Goal: Complete application form

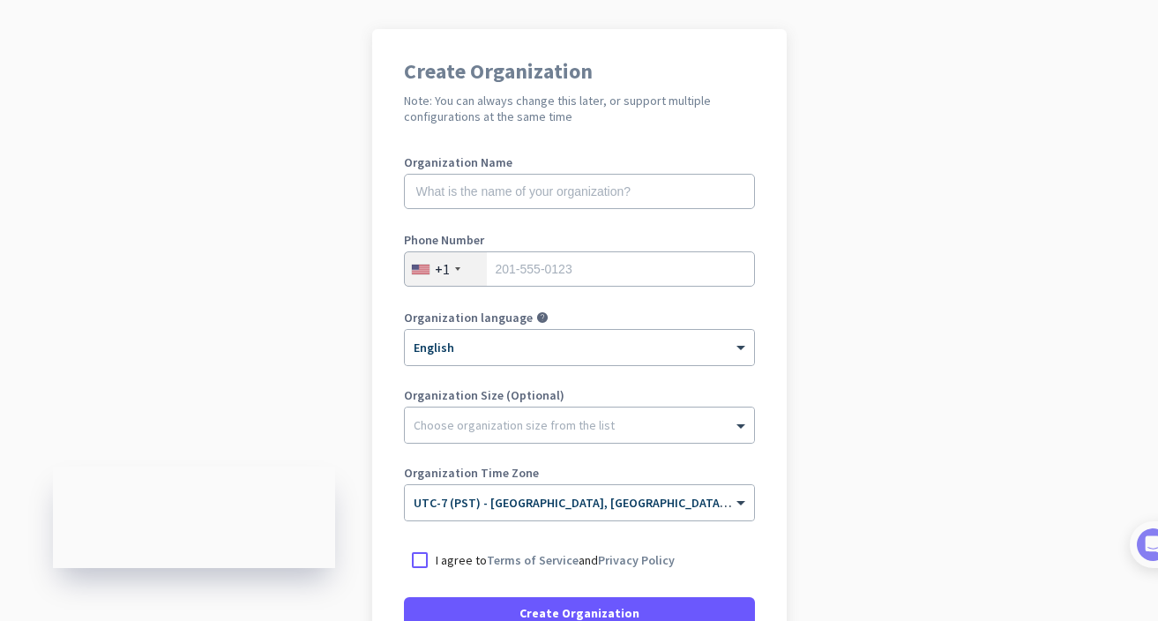
scroll to position [116, 0]
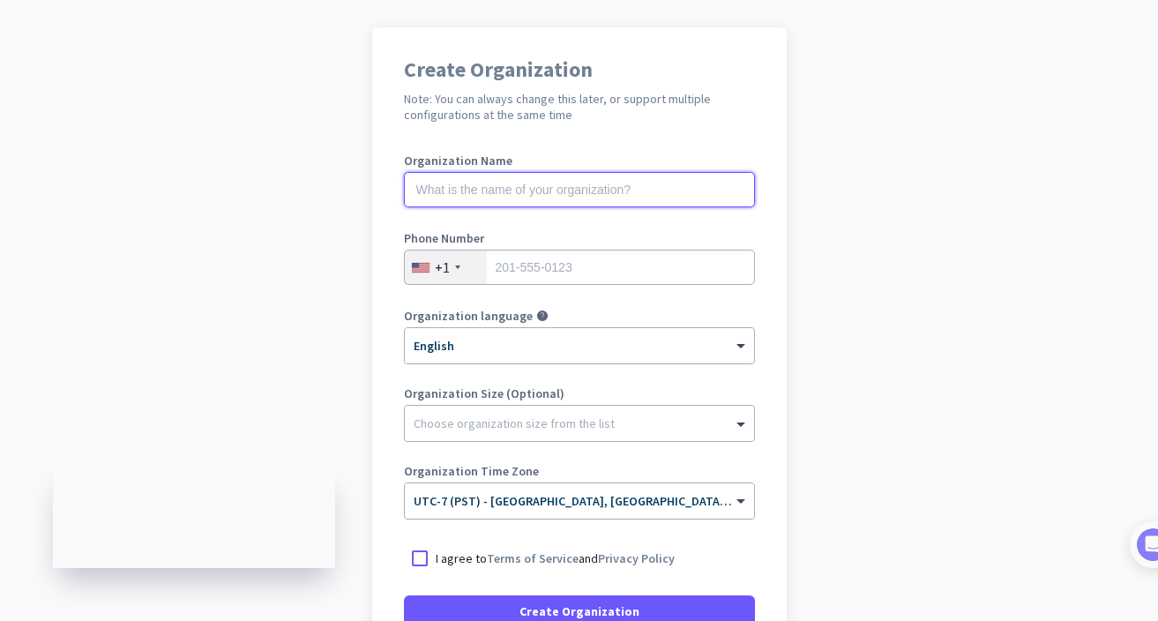
click at [593, 198] on input "text" at bounding box center [579, 189] width 351 height 35
type input "Mercor"
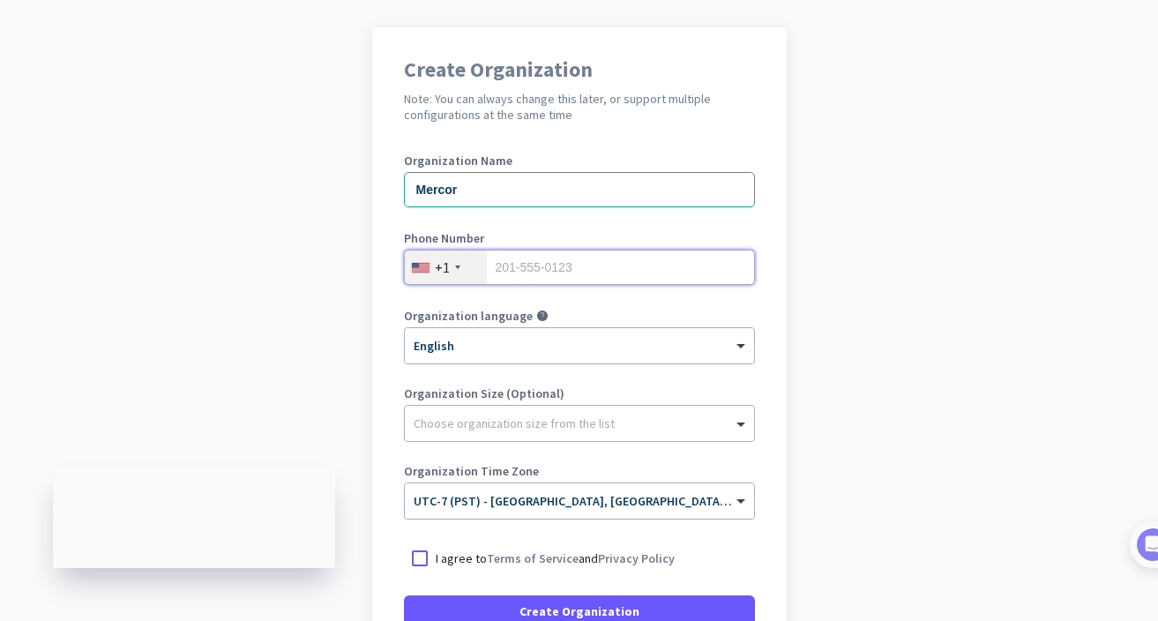
click at [540, 267] on input "tel" at bounding box center [579, 267] width 351 height 35
type input "3175186553"
click at [851, 287] on app-onboarding-organization "Create Organization Note: You can always change this later, or support multiple…" at bounding box center [579, 409] width 1158 height 764
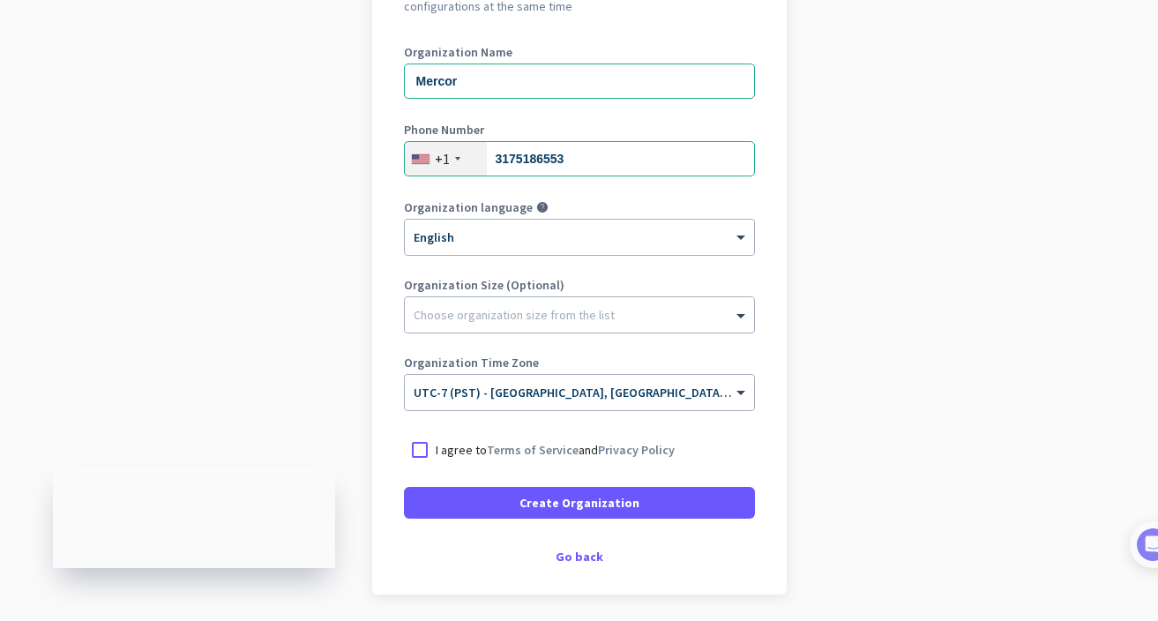
scroll to position [226, 0]
click at [416, 440] on div at bounding box center [420, 448] width 32 height 32
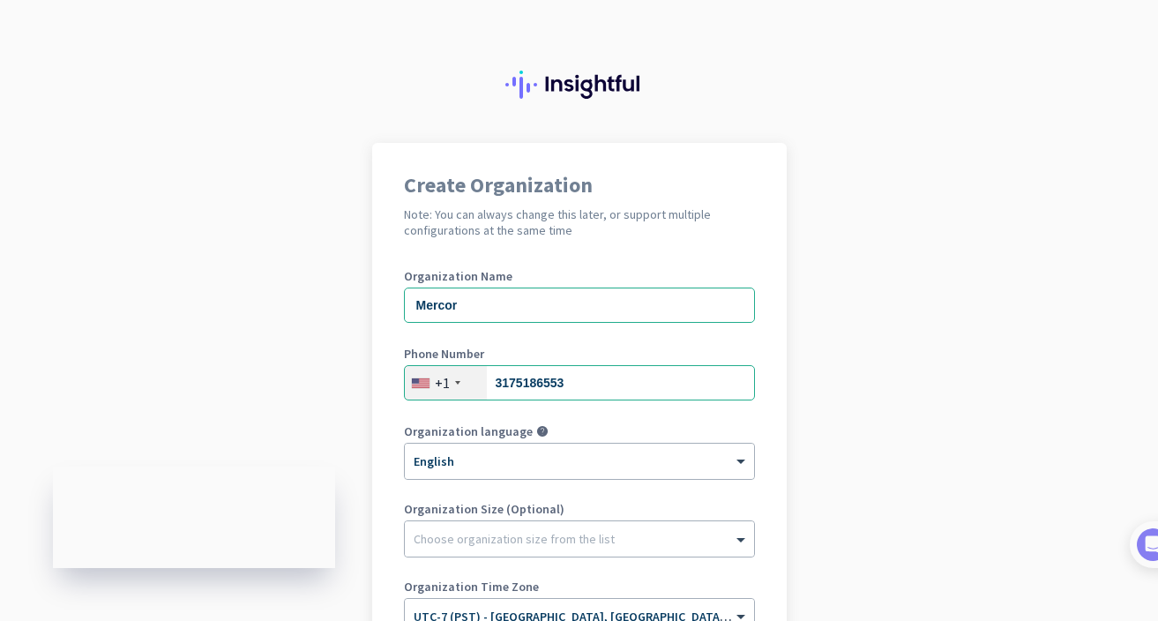
scroll to position [286, 0]
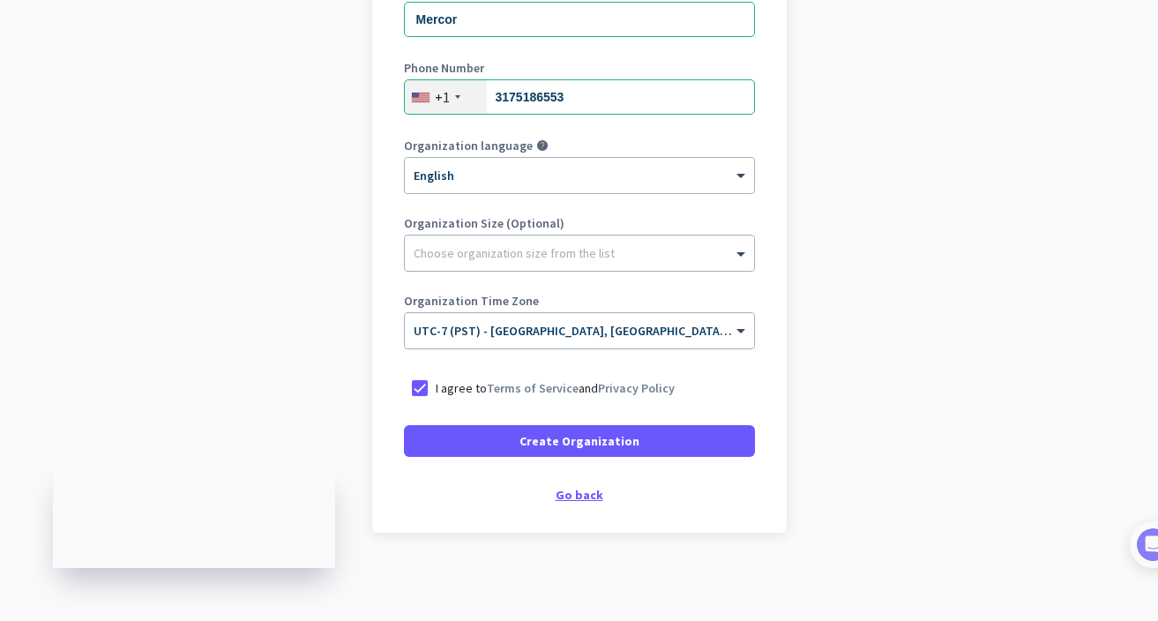
click at [573, 491] on div "Go back" at bounding box center [579, 495] width 351 height 12
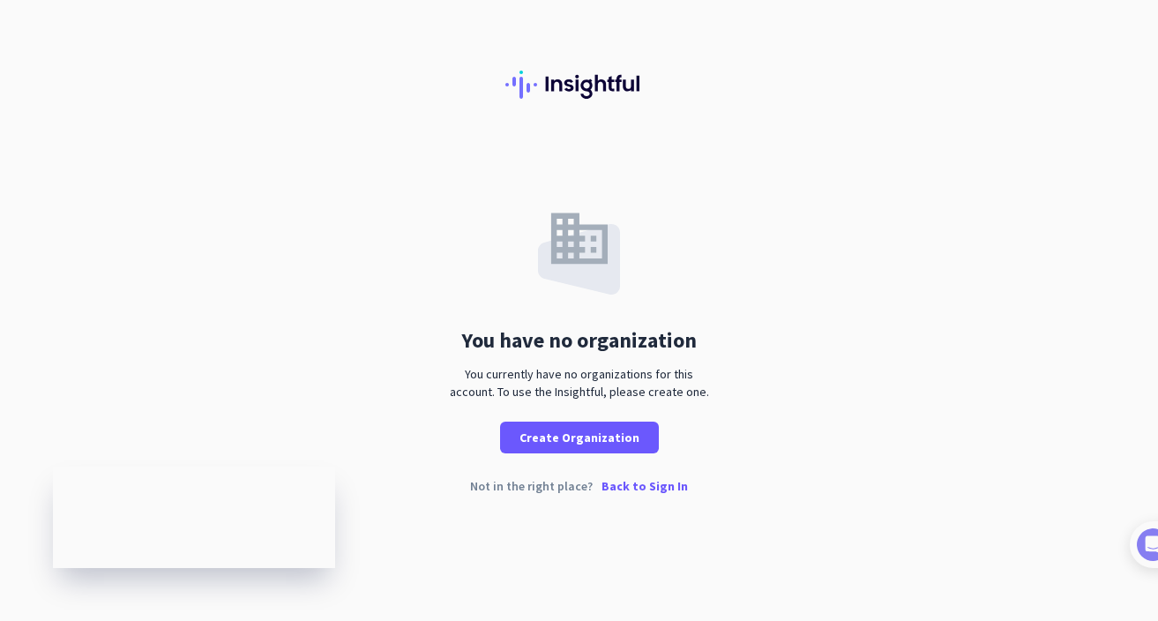
click at [638, 482] on p "Back to Sign In" at bounding box center [644, 486] width 86 height 12
